Goal: Find specific page/section: Find specific page/section

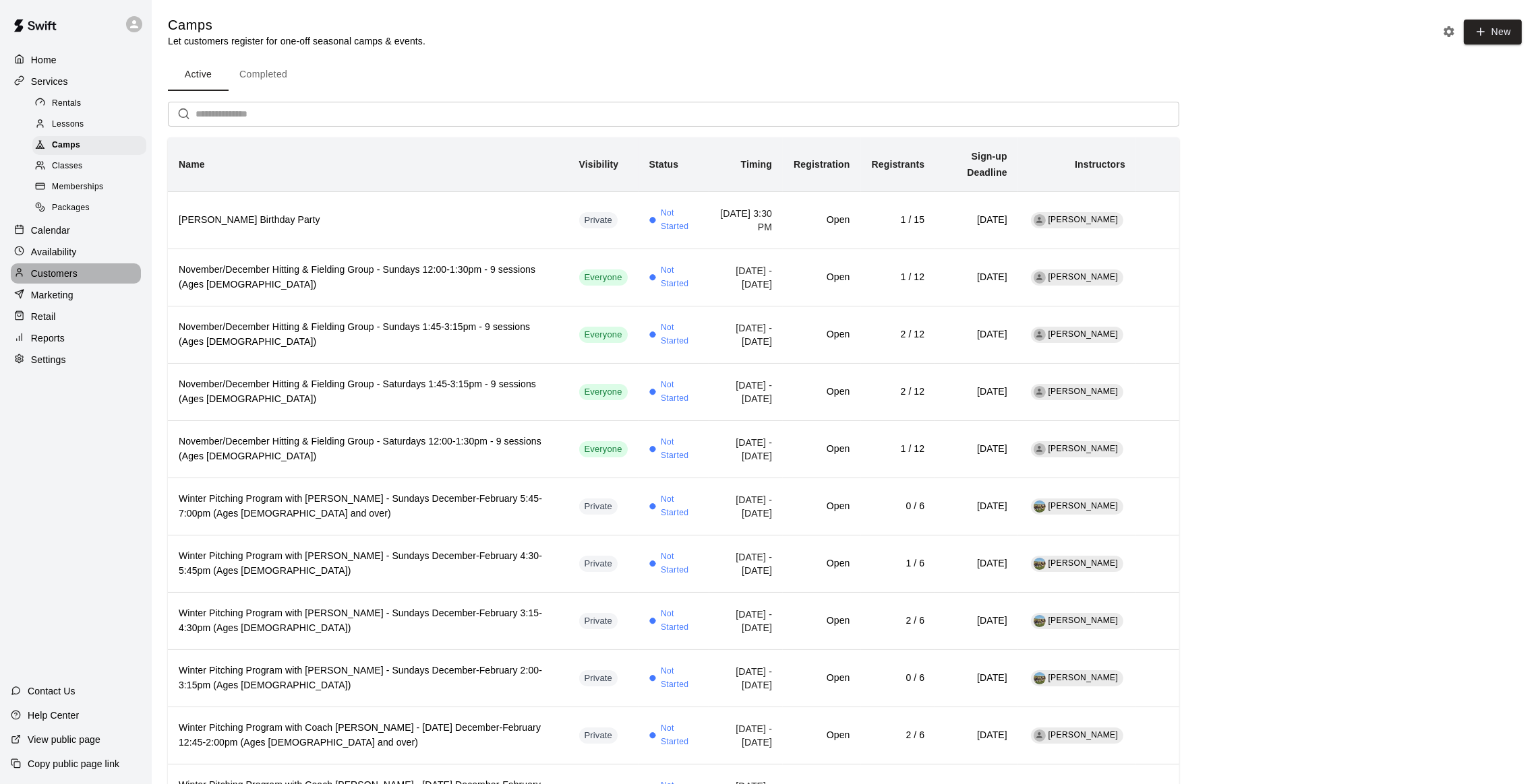
click at [39, 279] on p "Customers" at bounding box center [54, 273] width 47 height 14
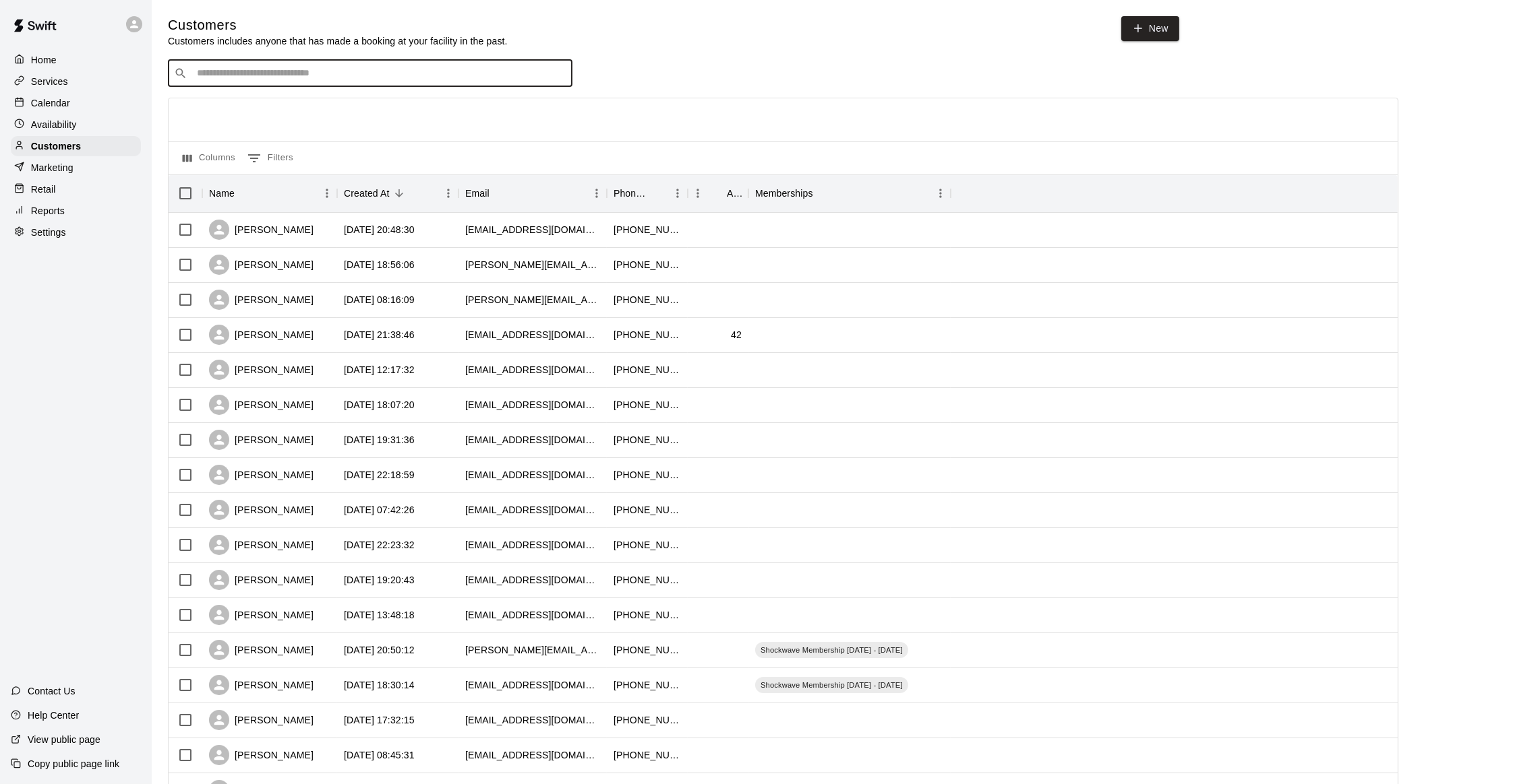
click at [293, 74] on input "Search customers by name or email" at bounding box center [379, 74] width 373 height 14
type input "*****"
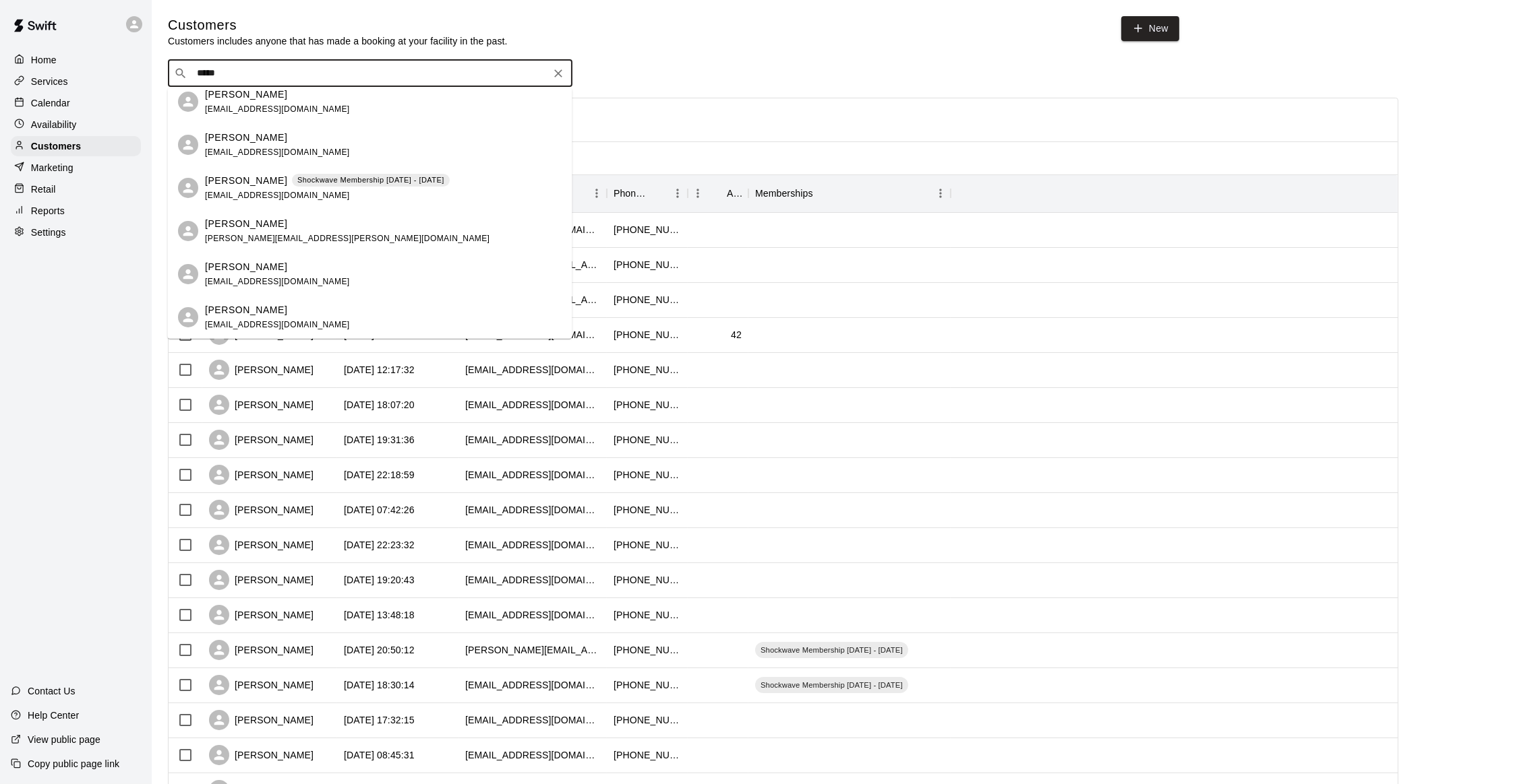
scroll to position [101, 0]
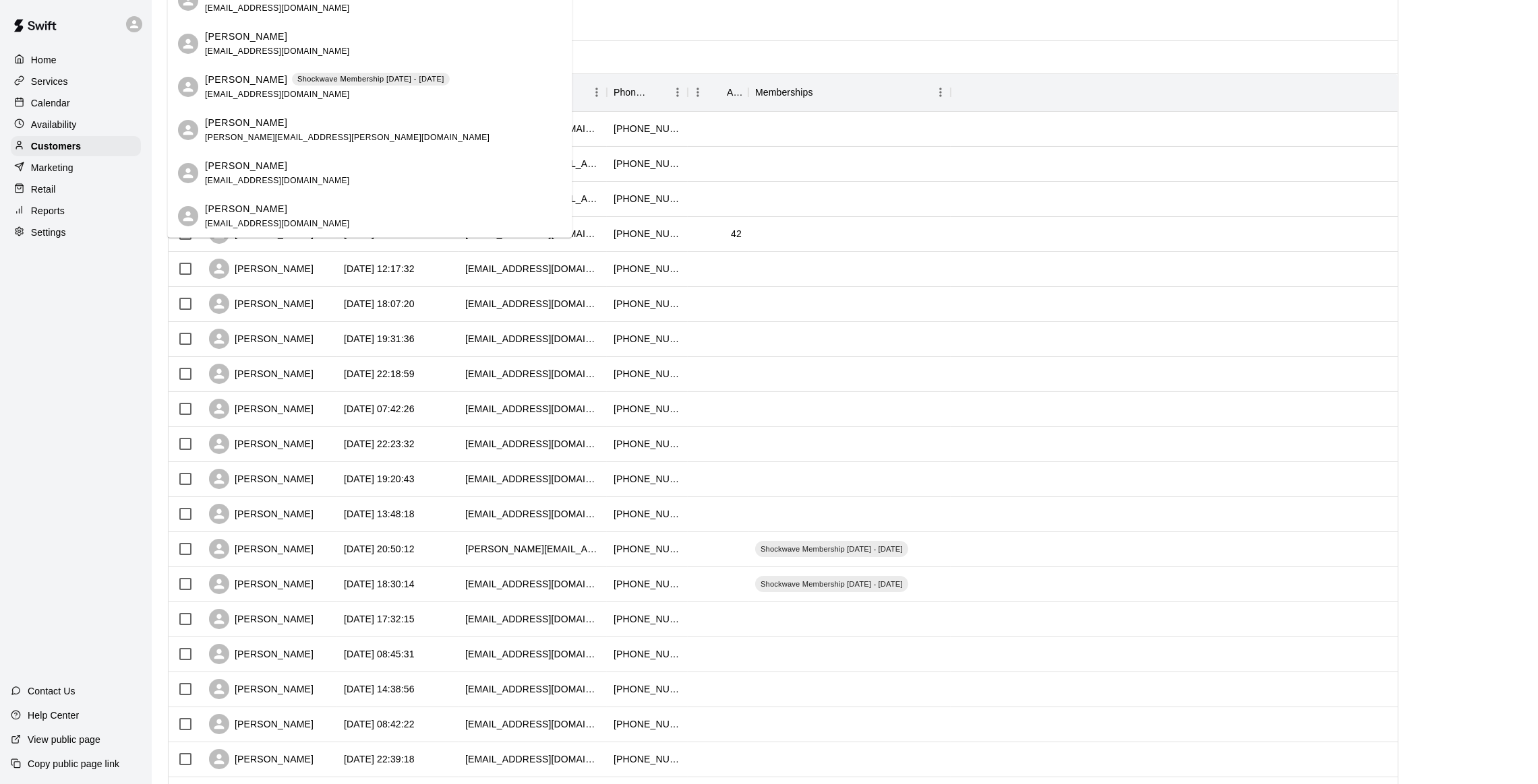
click at [249, 167] on p "[PERSON_NAME]" at bounding box center [246, 166] width 82 height 14
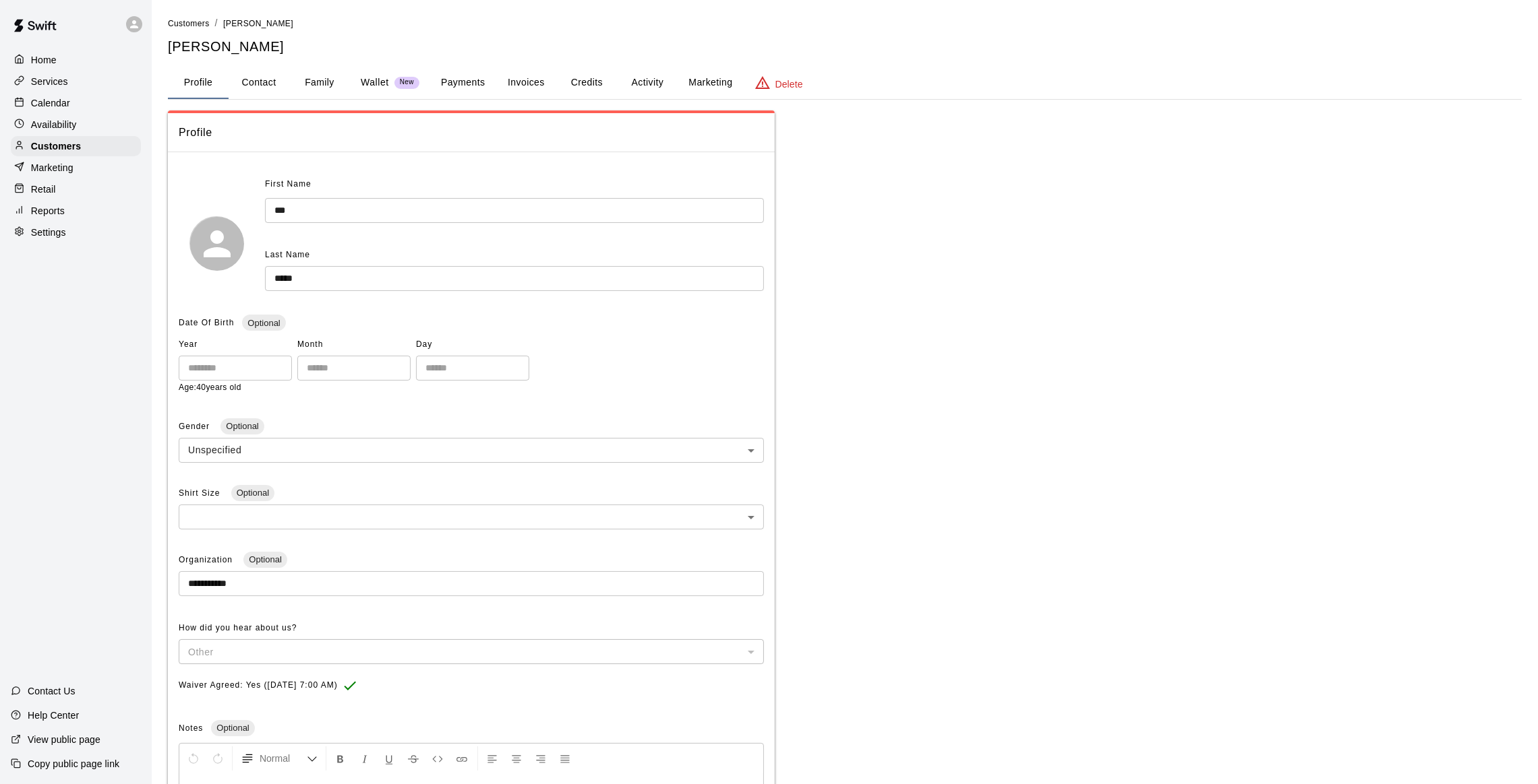
click at [268, 75] on button "Contact" at bounding box center [258, 83] width 61 height 32
select select "**"
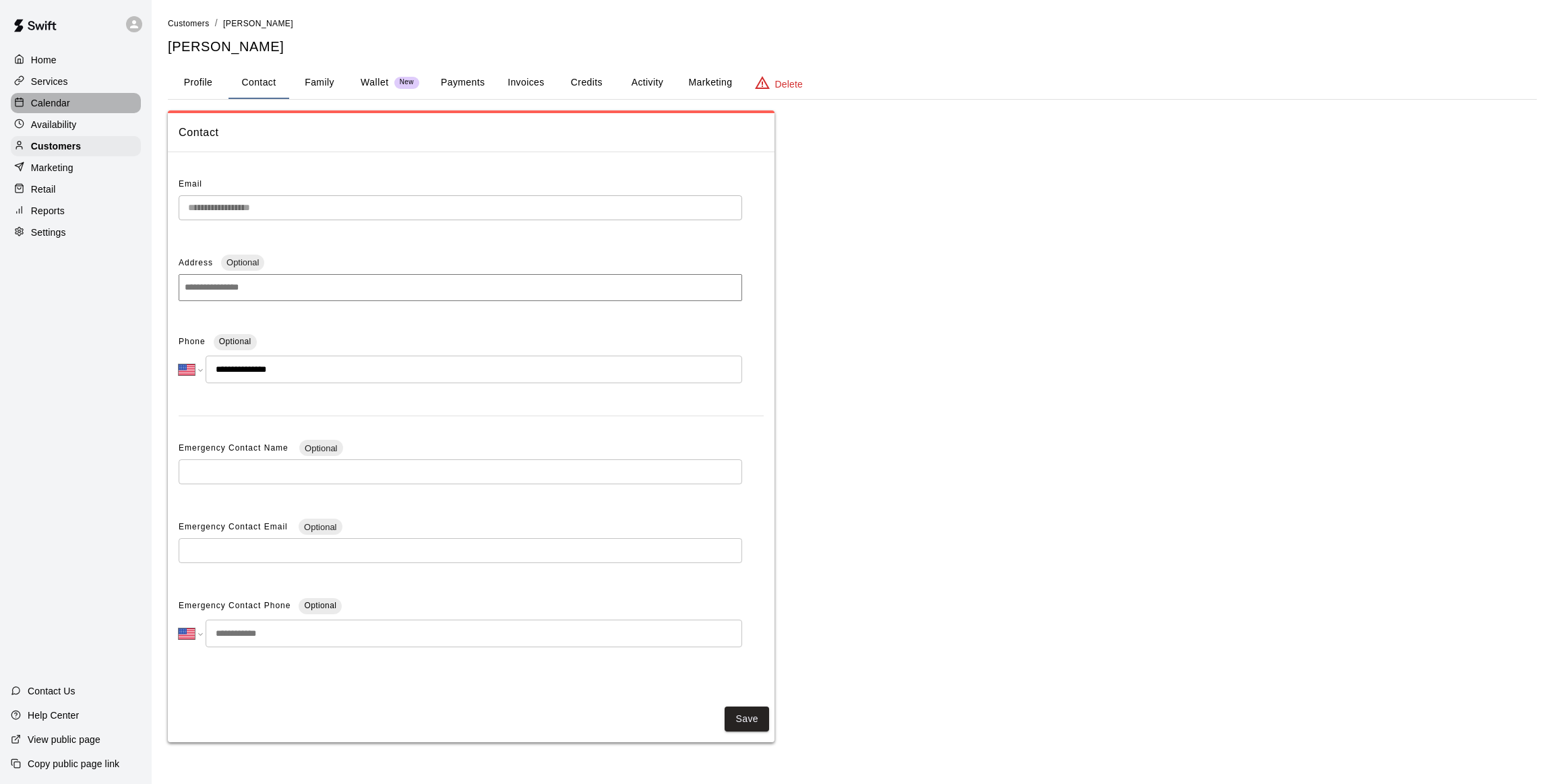
click at [55, 97] on p "Calendar" at bounding box center [50, 104] width 39 height 14
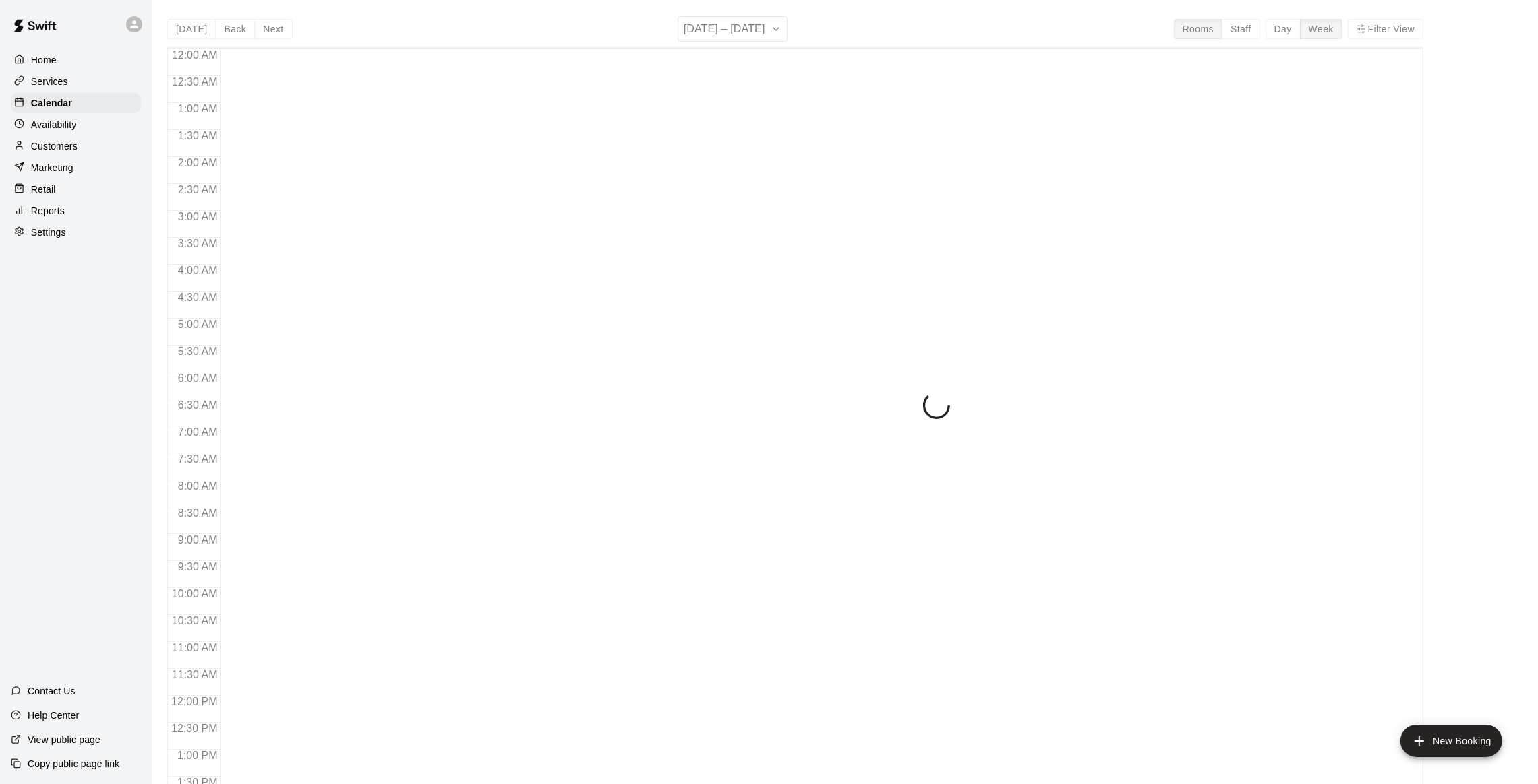
scroll to position [543, 0]
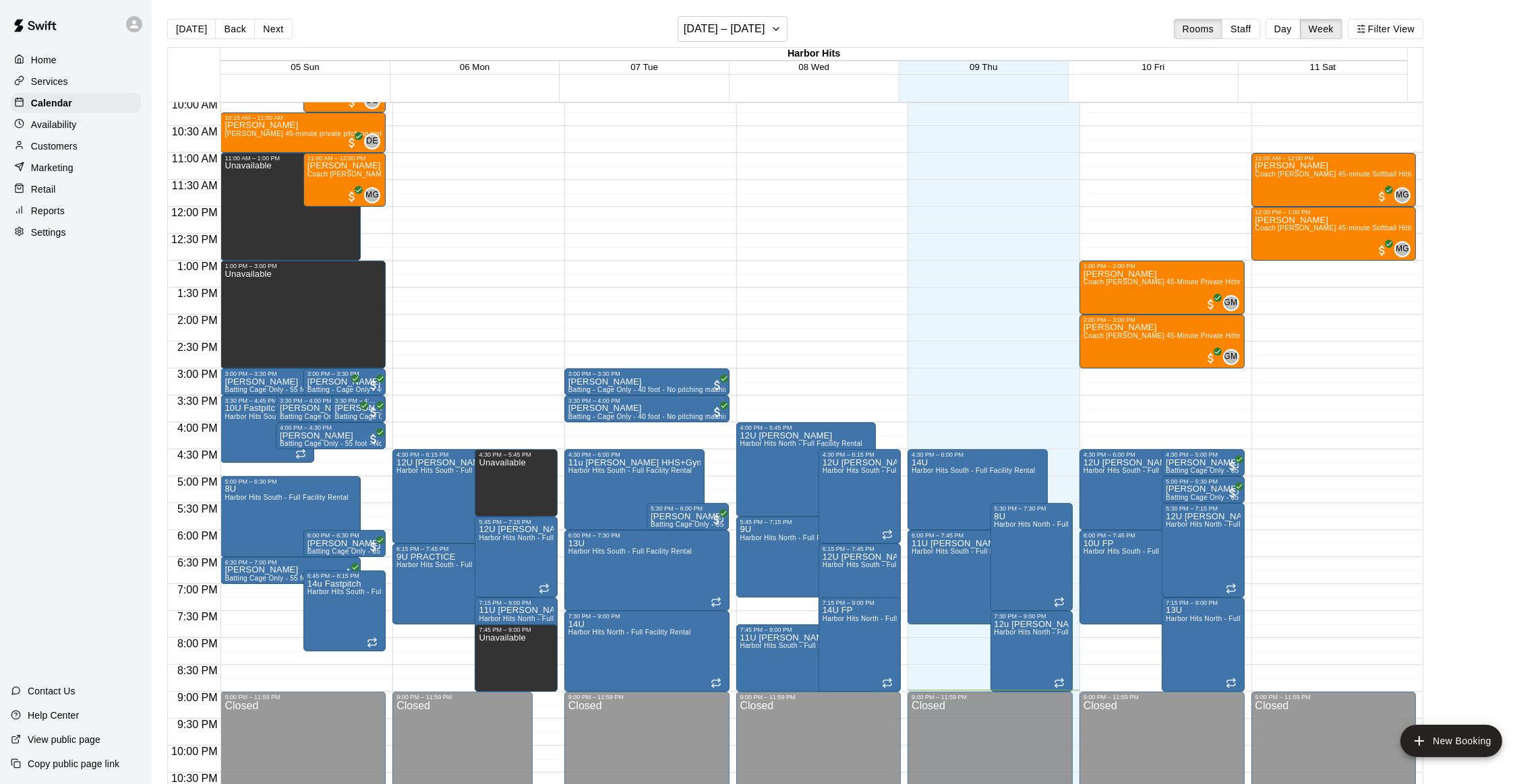
click at [620, 312] on div "12:00 AM – 10:00 AM Closed 3:00 PM – 3:30 PM [PERSON_NAME] Batting - Cage Only …" at bounding box center [646, 206] width 165 height 1294
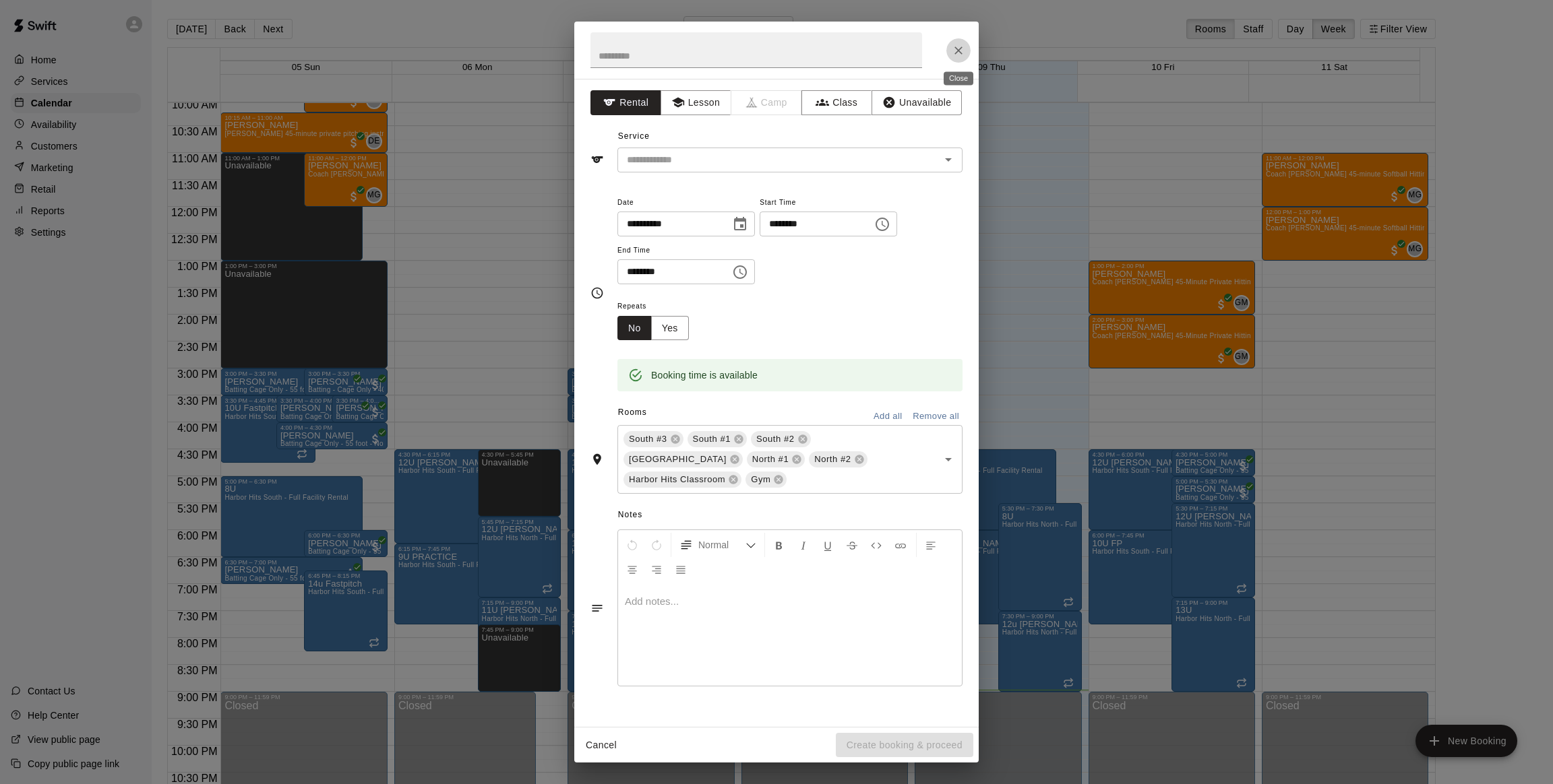
click at [960, 46] on icon "Close" at bounding box center [959, 51] width 14 height 14
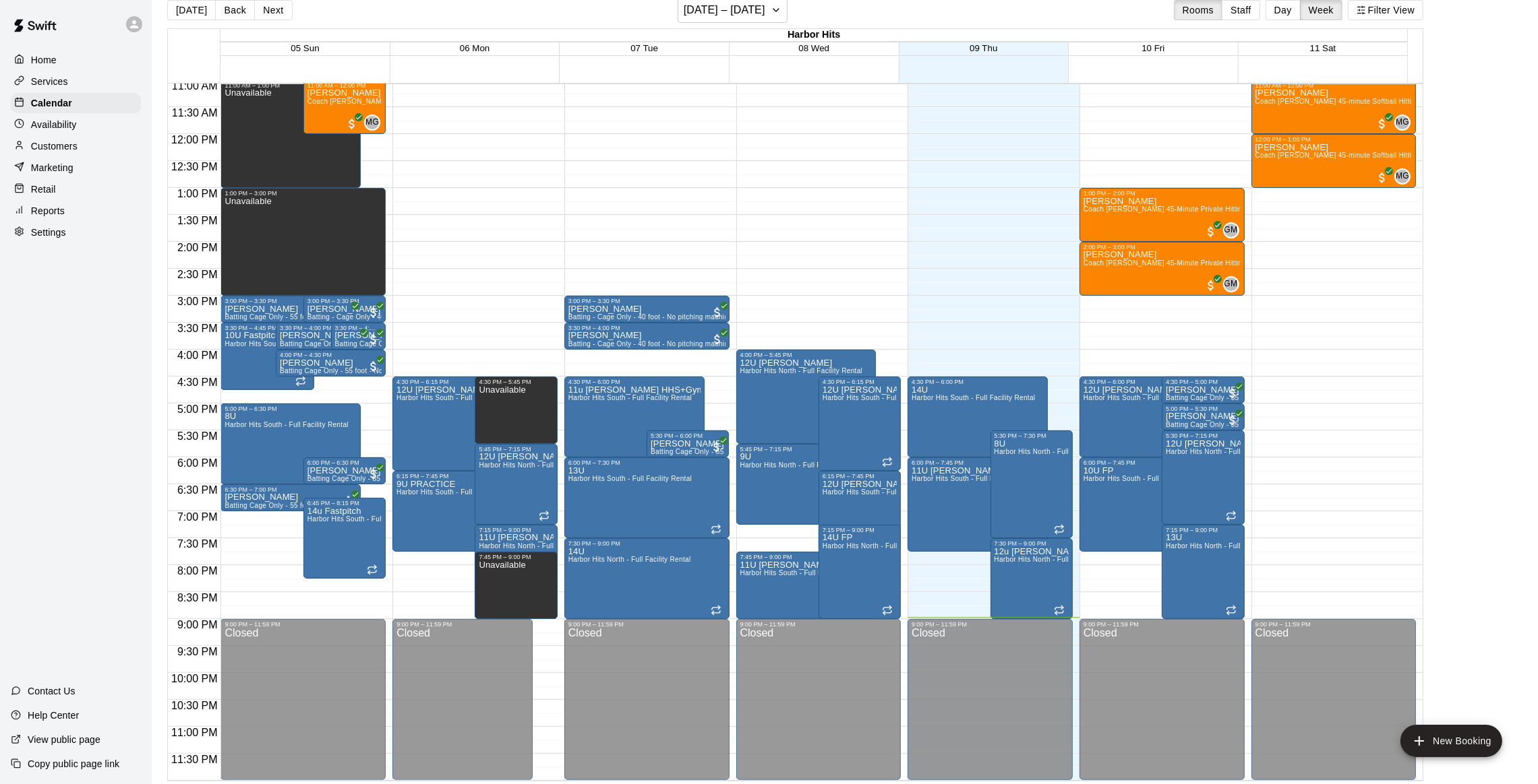
scroll to position [22, 0]
